Goal: Task Accomplishment & Management: Use online tool/utility

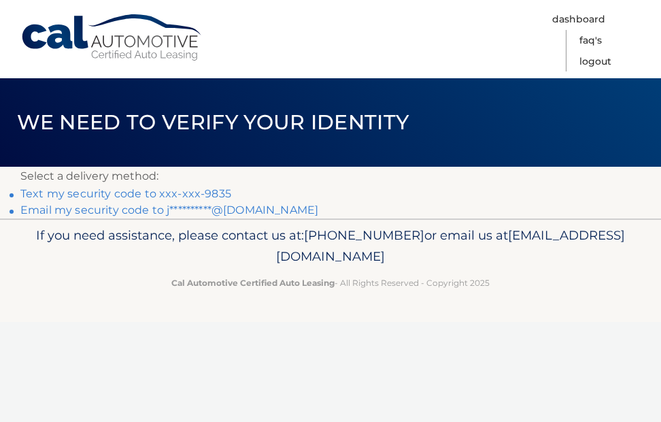
click at [149, 194] on link "Text my security code to xxx-xxx-9835" at bounding box center [125, 193] width 211 height 13
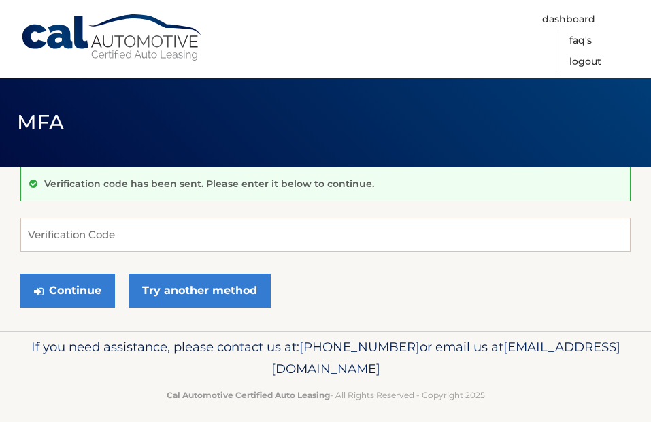
click at [128, 185] on p "Verification code has been sent. Please enter it below to continue." at bounding box center [209, 184] width 330 height 12
click at [89, 230] on input "Verification Code" at bounding box center [325, 235] width 610 height 34
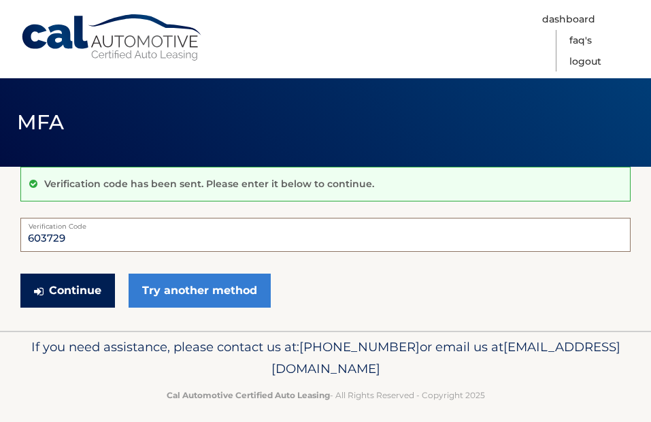
type input "603729"
click at [86, 290] on button "Continue" at bounding box center [67, 290] width 95 height 34
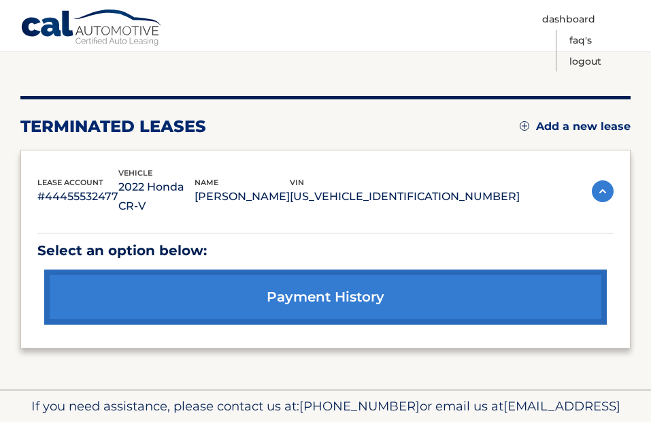
scroll to position [184, 0]
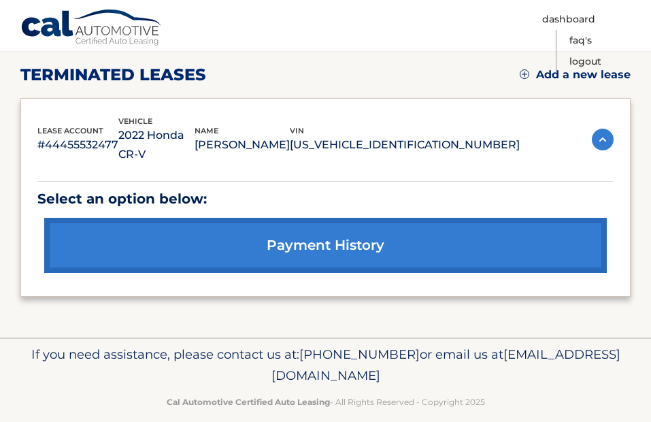
click at [607, 130] on img at bounding box center [603, 140] width 22 height 22
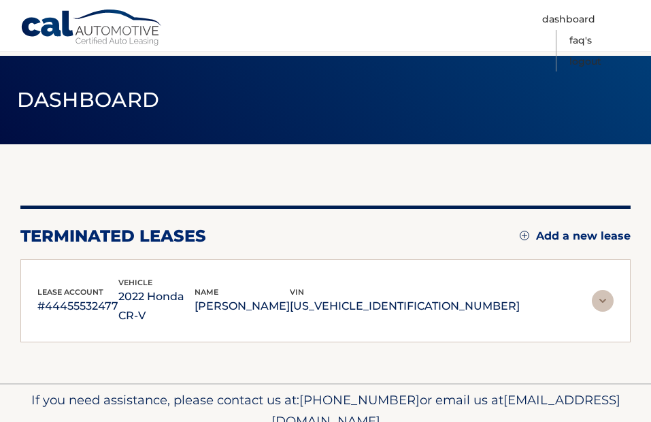
scroll to position [0, 0]
